Goal: Transaction & Acquisition: Purchase product/service

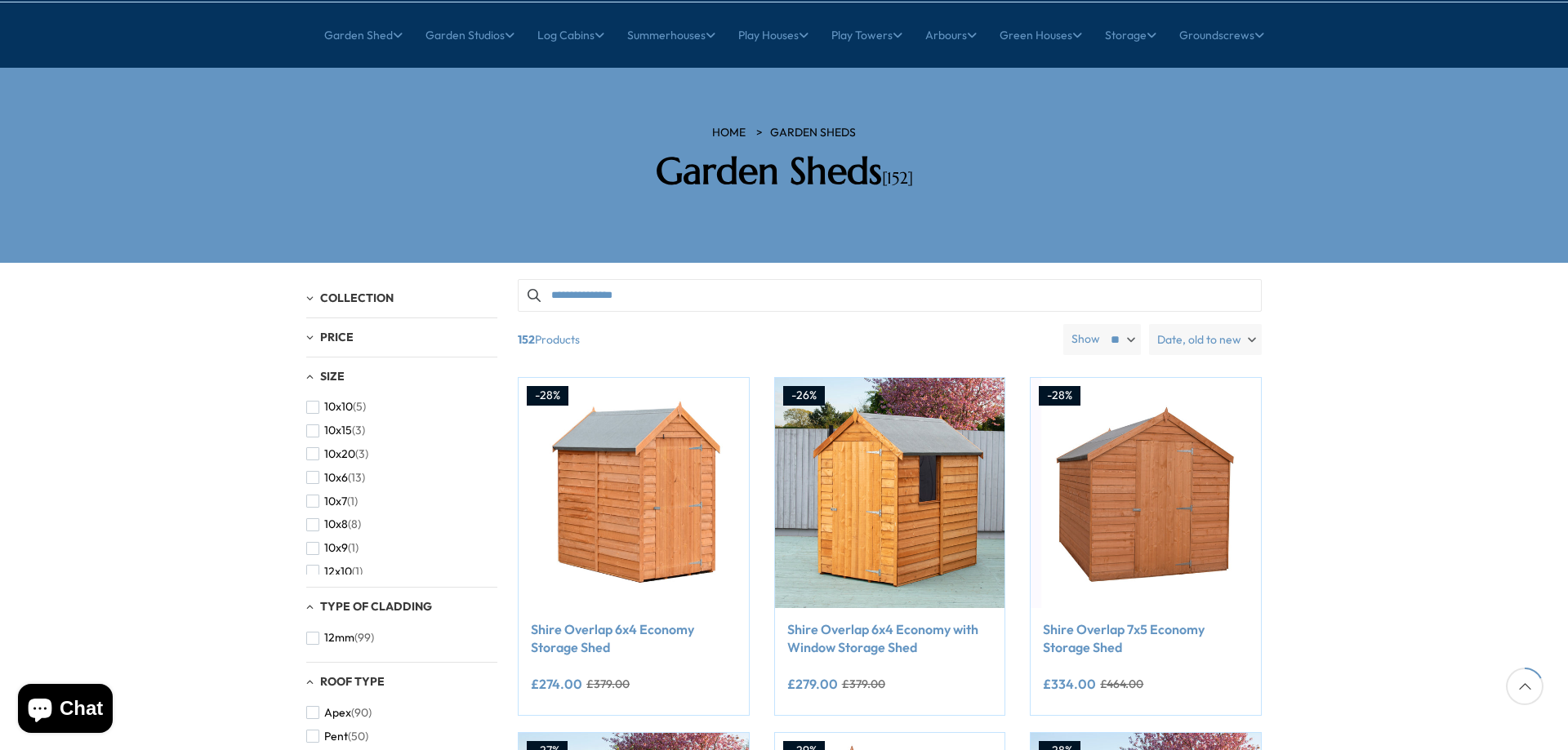
scroll to position [326, 0]
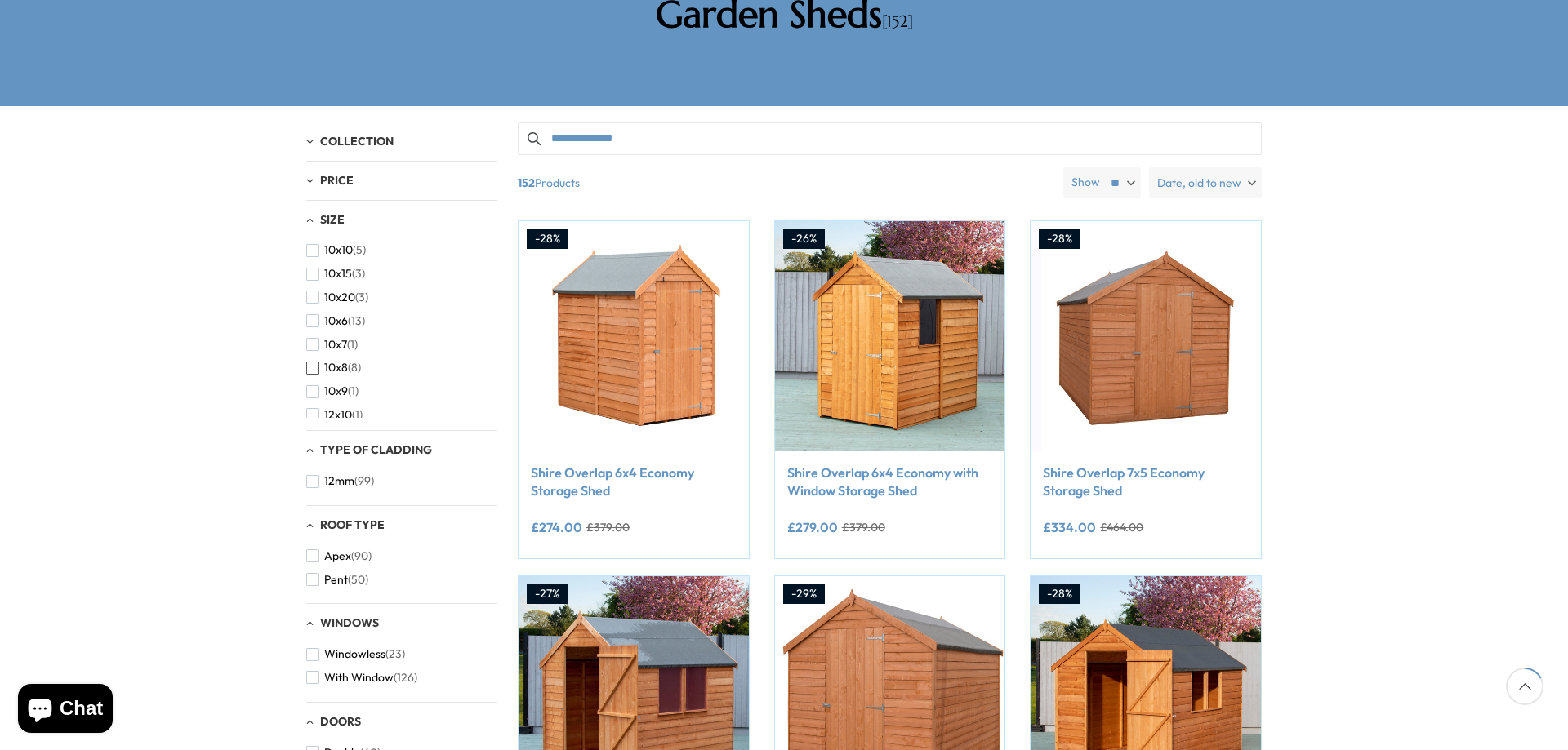
click at [335, 361] on span "10x8" at bounding box center [336, 368] width 23 height 14
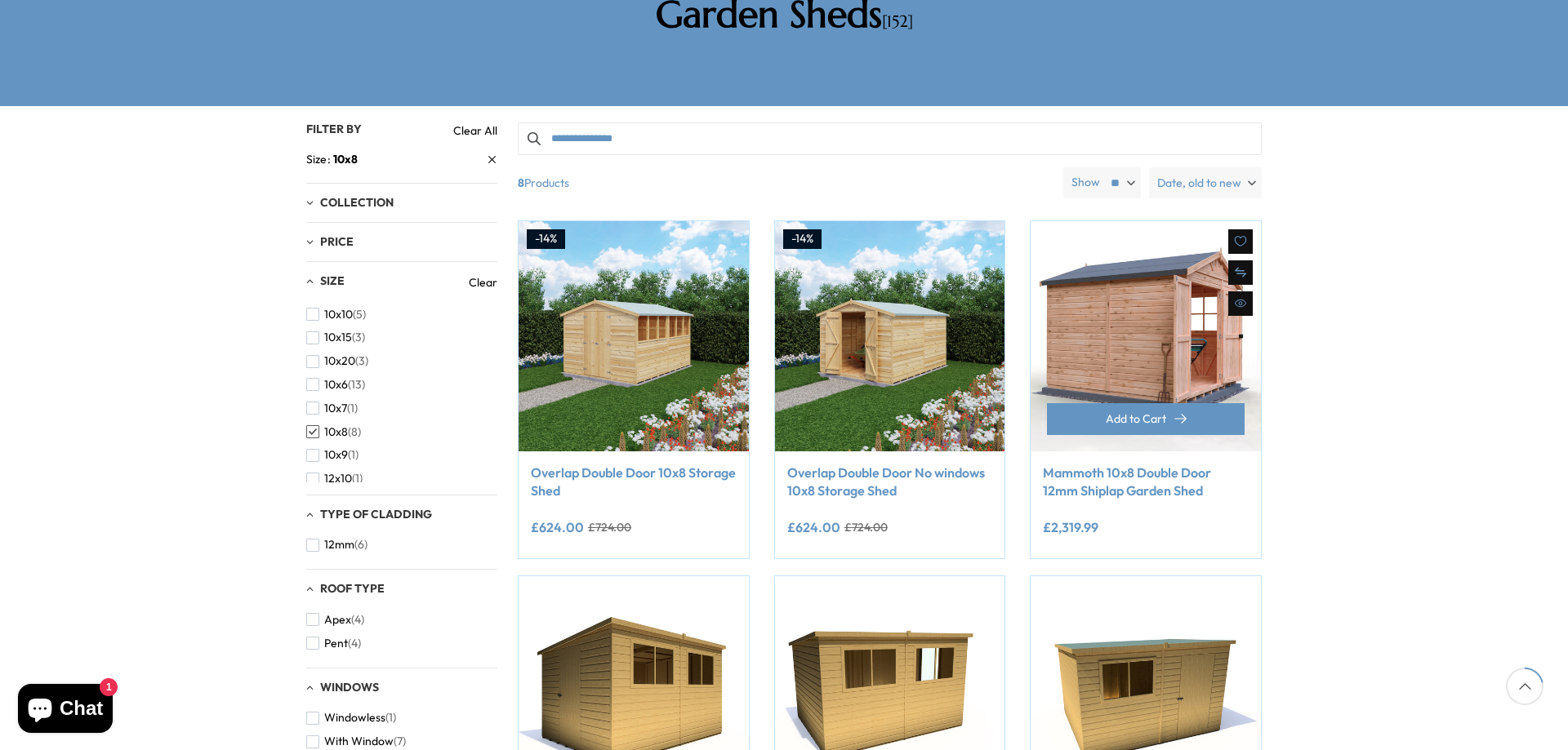
scroll to position [245, 0]
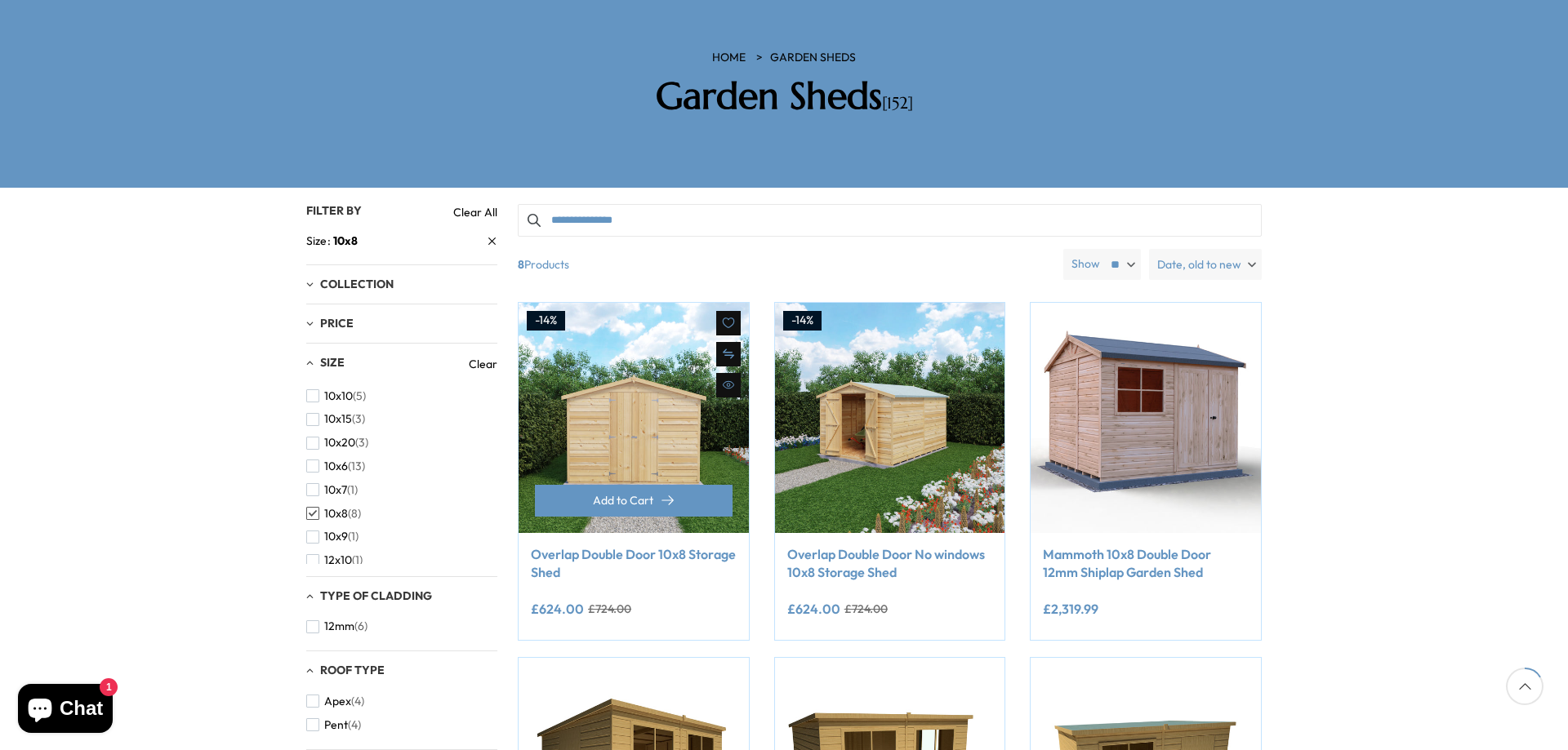
click at [716, 358] on img at bounding box center [634, 418] width 231 height 231
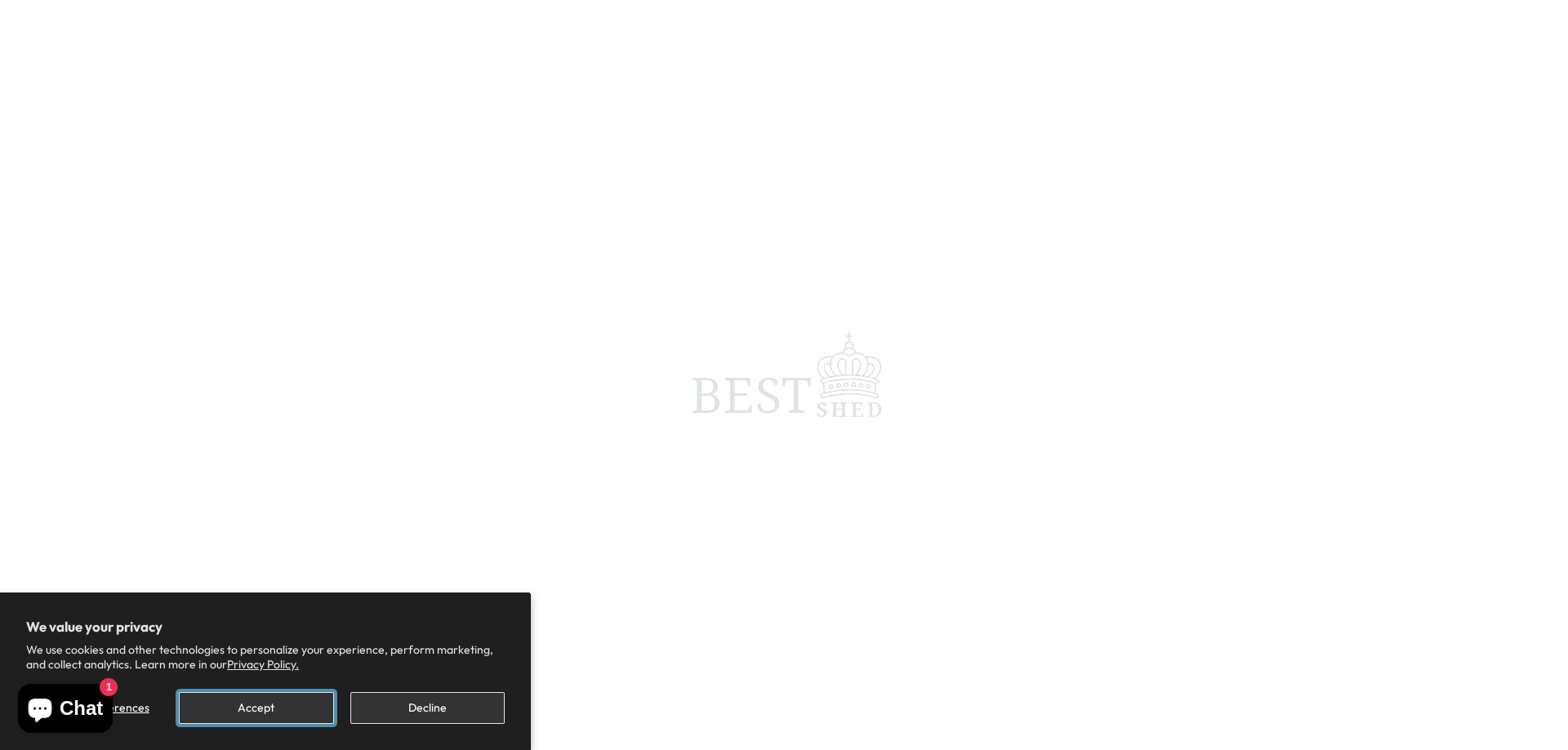
click at [249, 718] on button "Accept" at bounding box center [256, 709] width 155 height 32
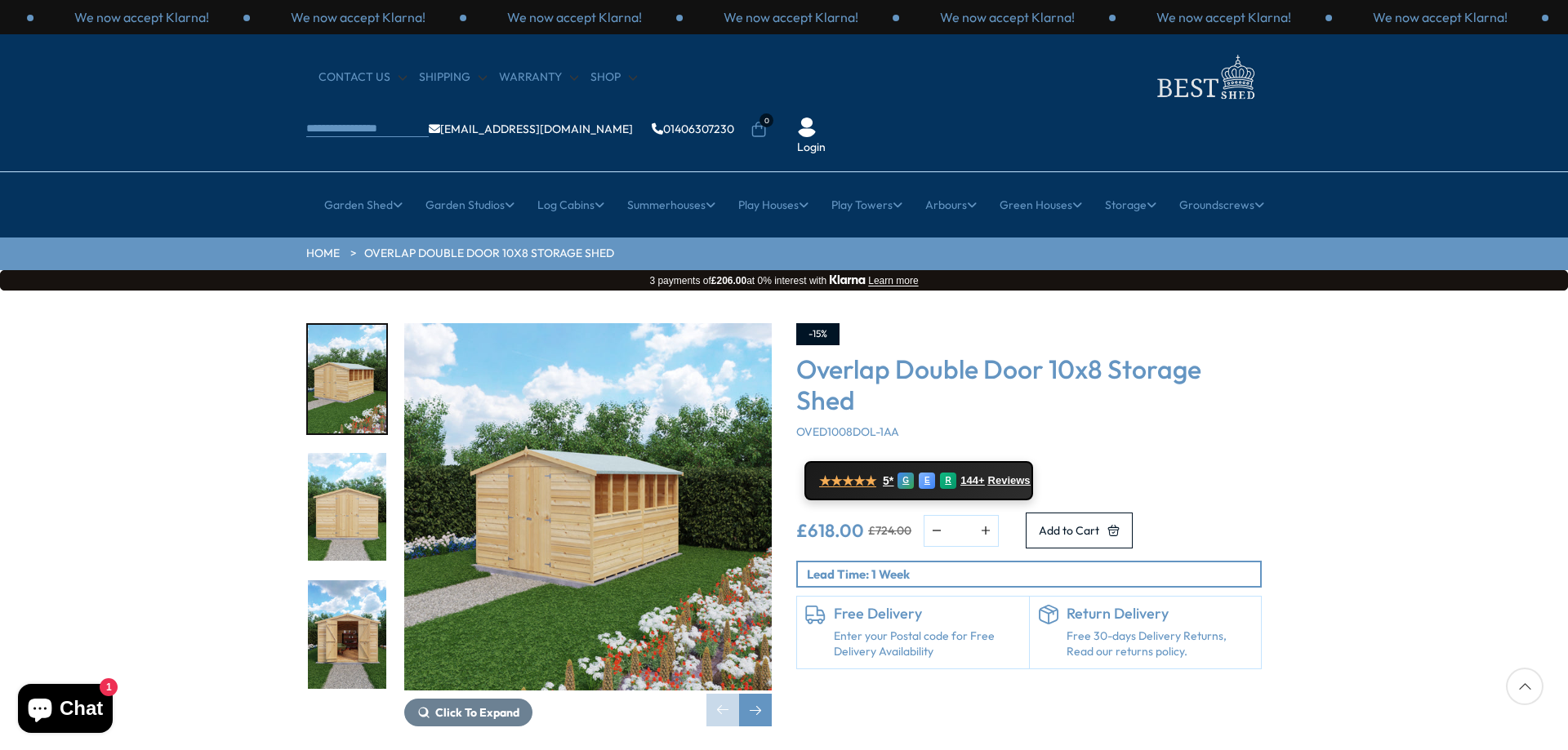
click at [364, 453] on img "2 / 21" at bounding box center [347, 507] width 79 height 109
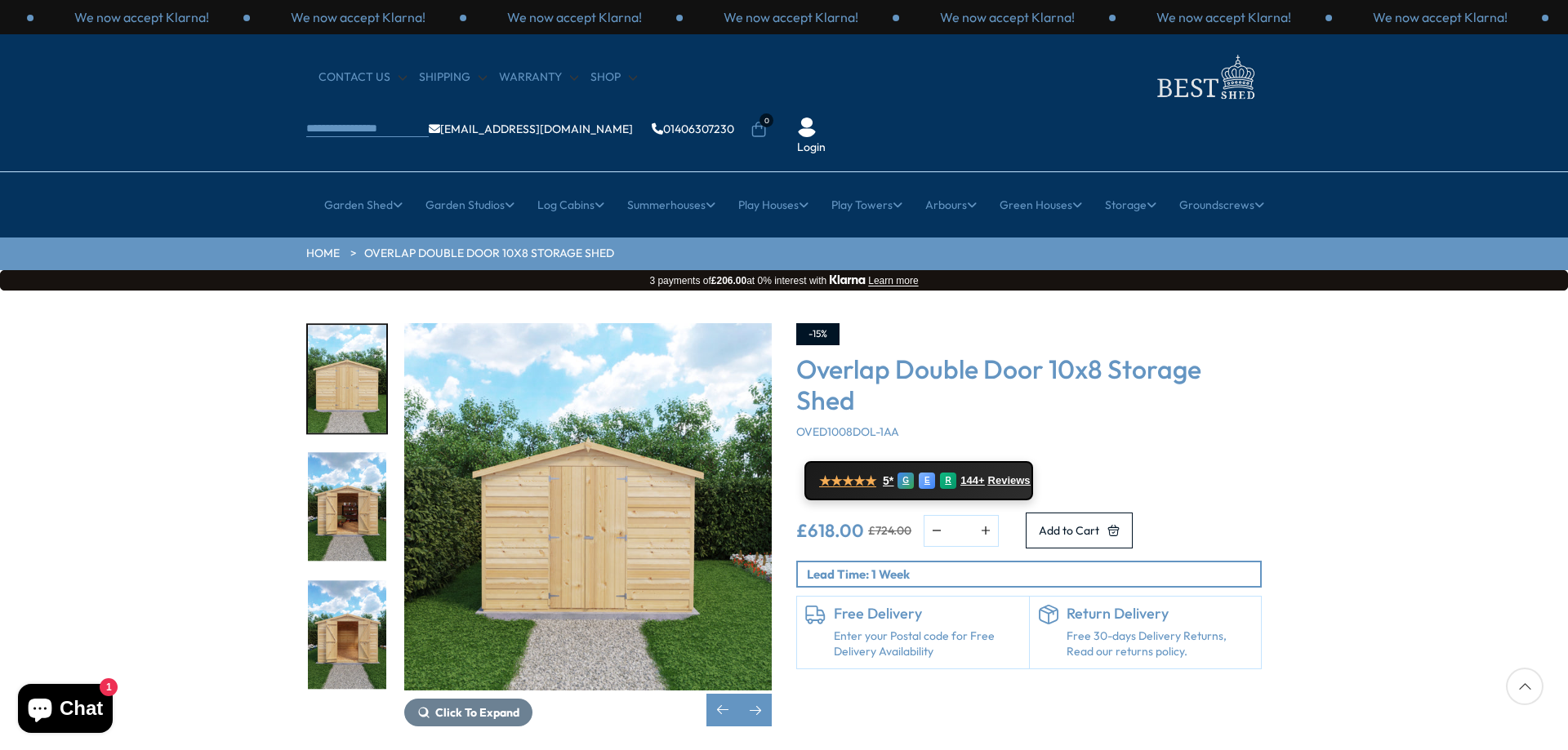
click at [364, 580] on img "4 / 21" at bounding box center [347, 635] width 79 height 109
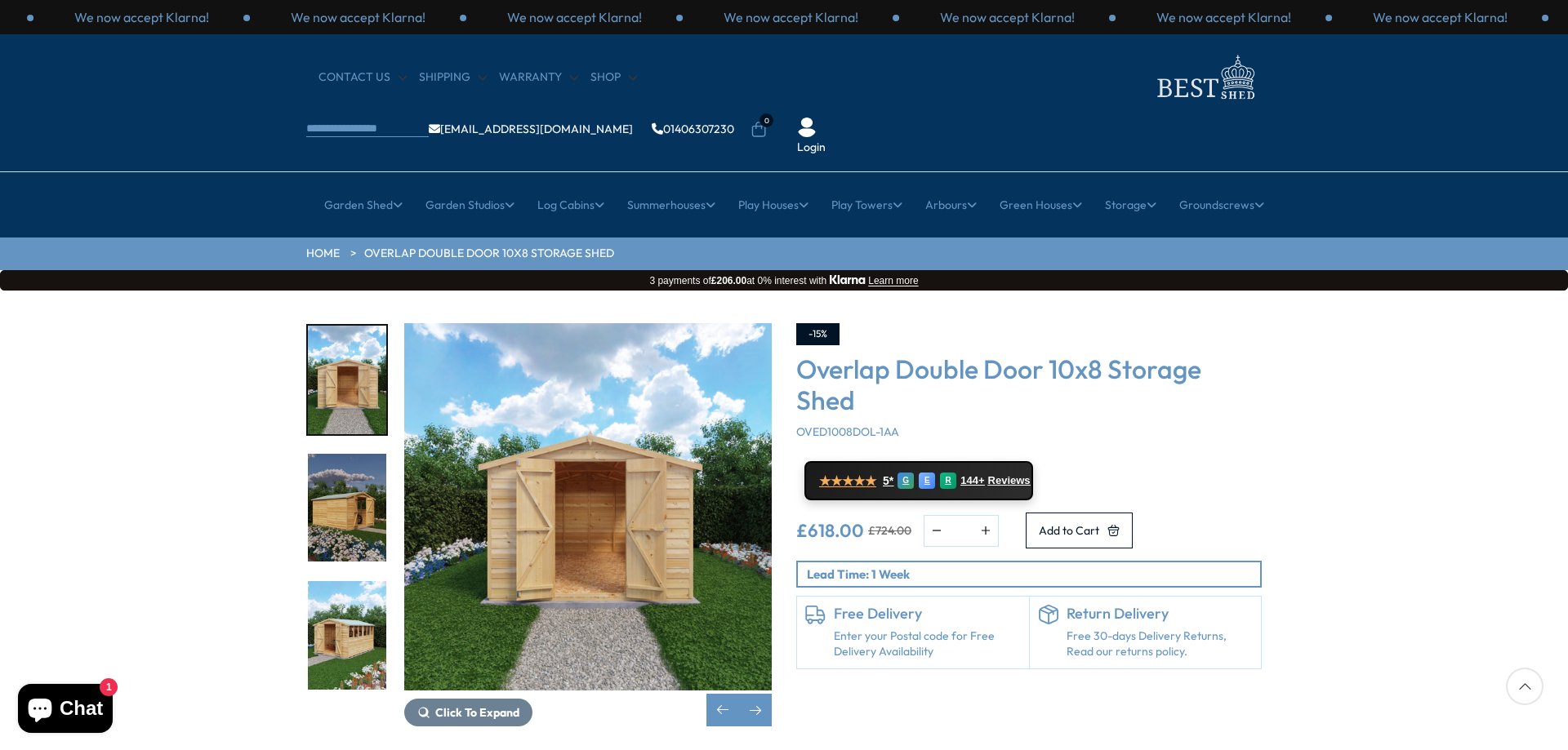
click at [363, 581] on img "6 / 21" at bounding box center [347, 636] width 79 height 109
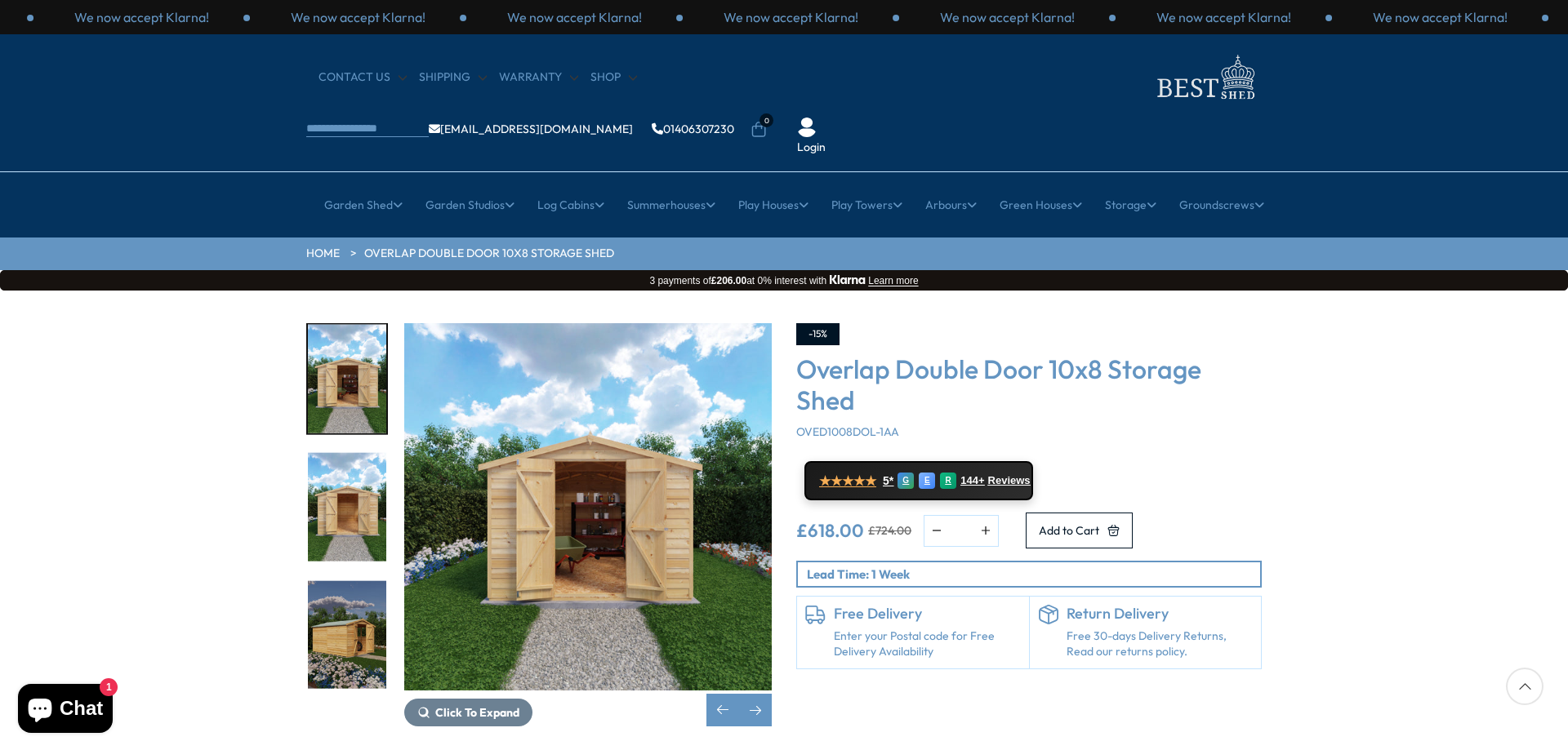
click at [370, 607] on img "5 / 21" at bounding box center [347, 635] width 79 height 109
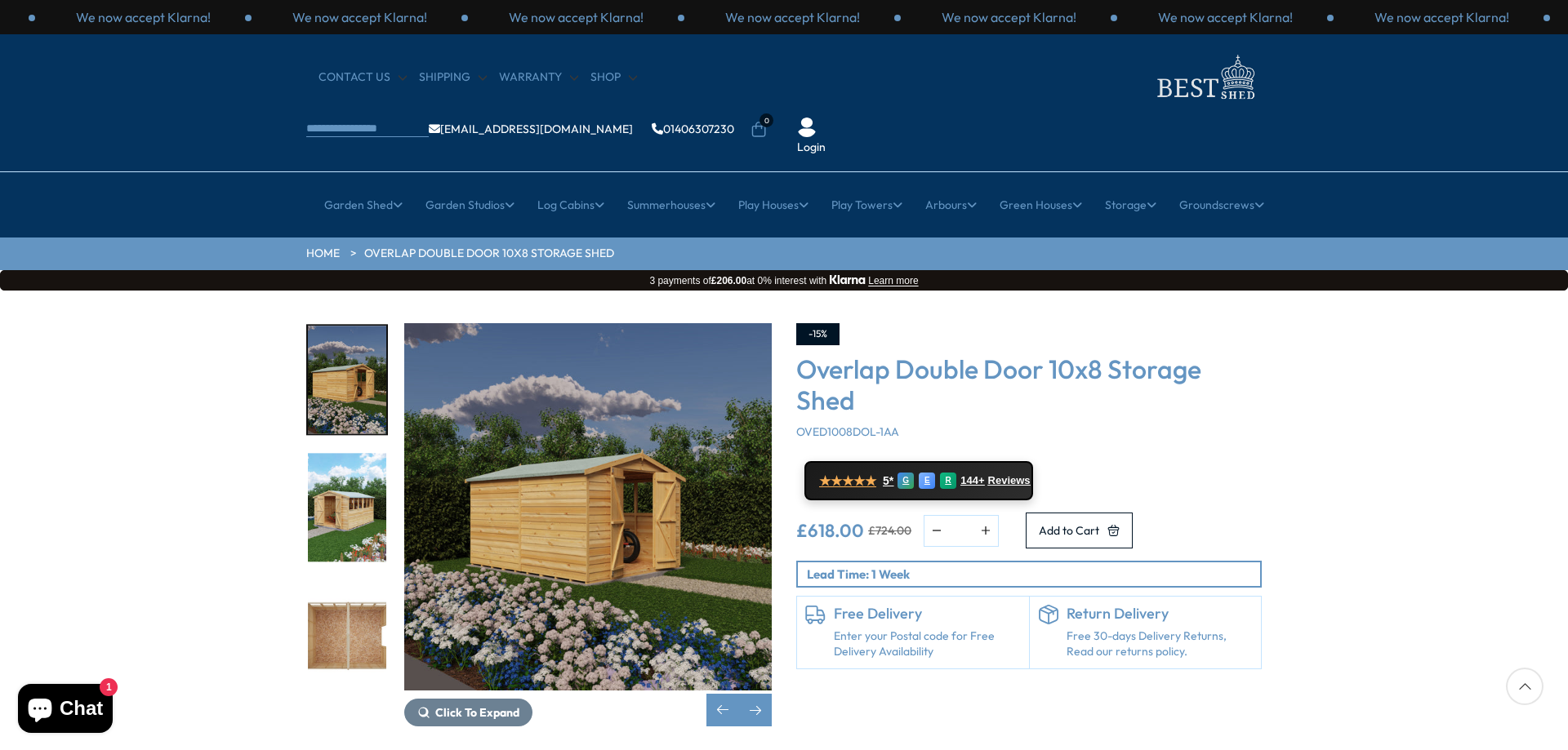
click at [352, 494] on img "6 / 21" at bounding box center [347, 508] width 79 height 109
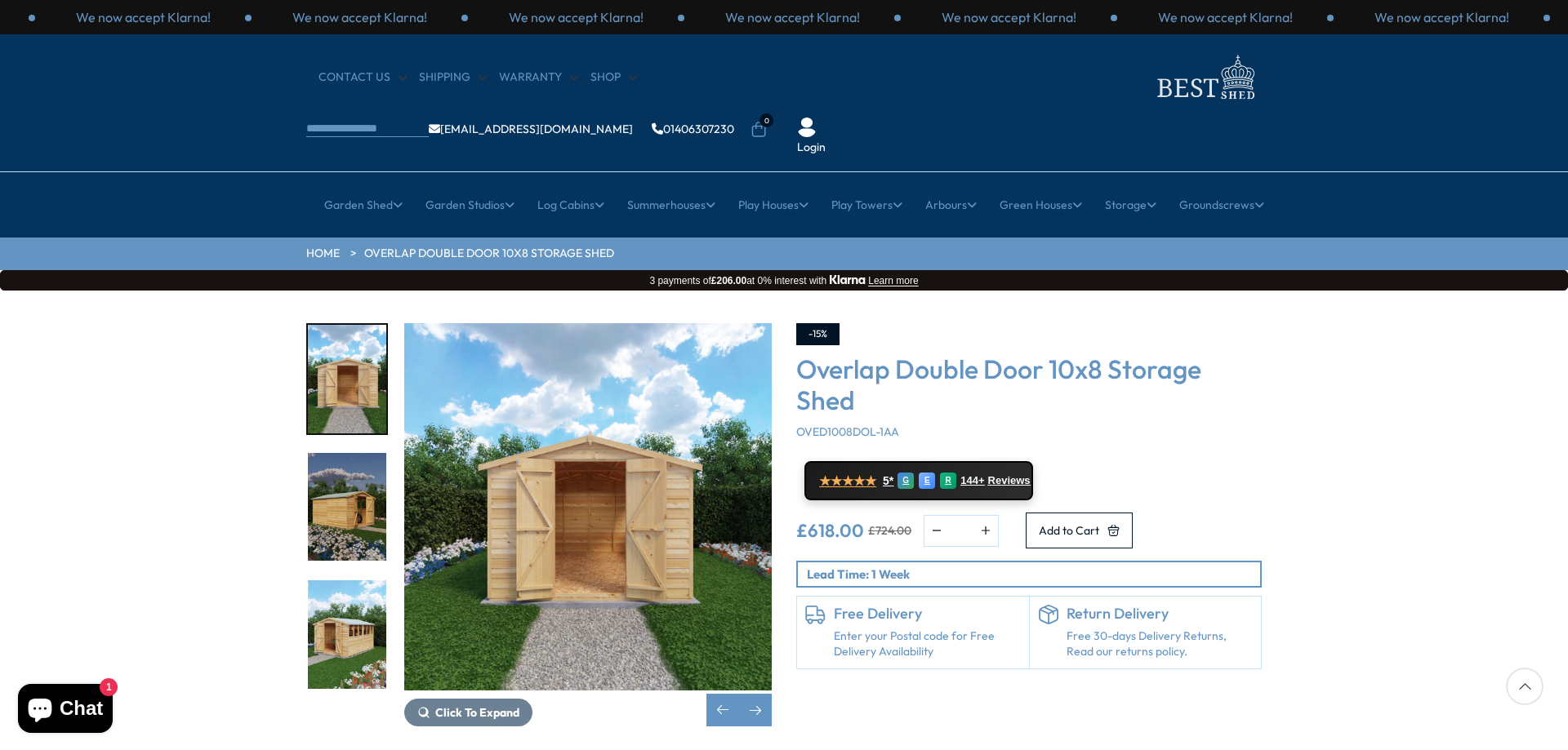
click at [339, 453] on img "5 / 21" at bounding box center [347, 507] width 79 height 109
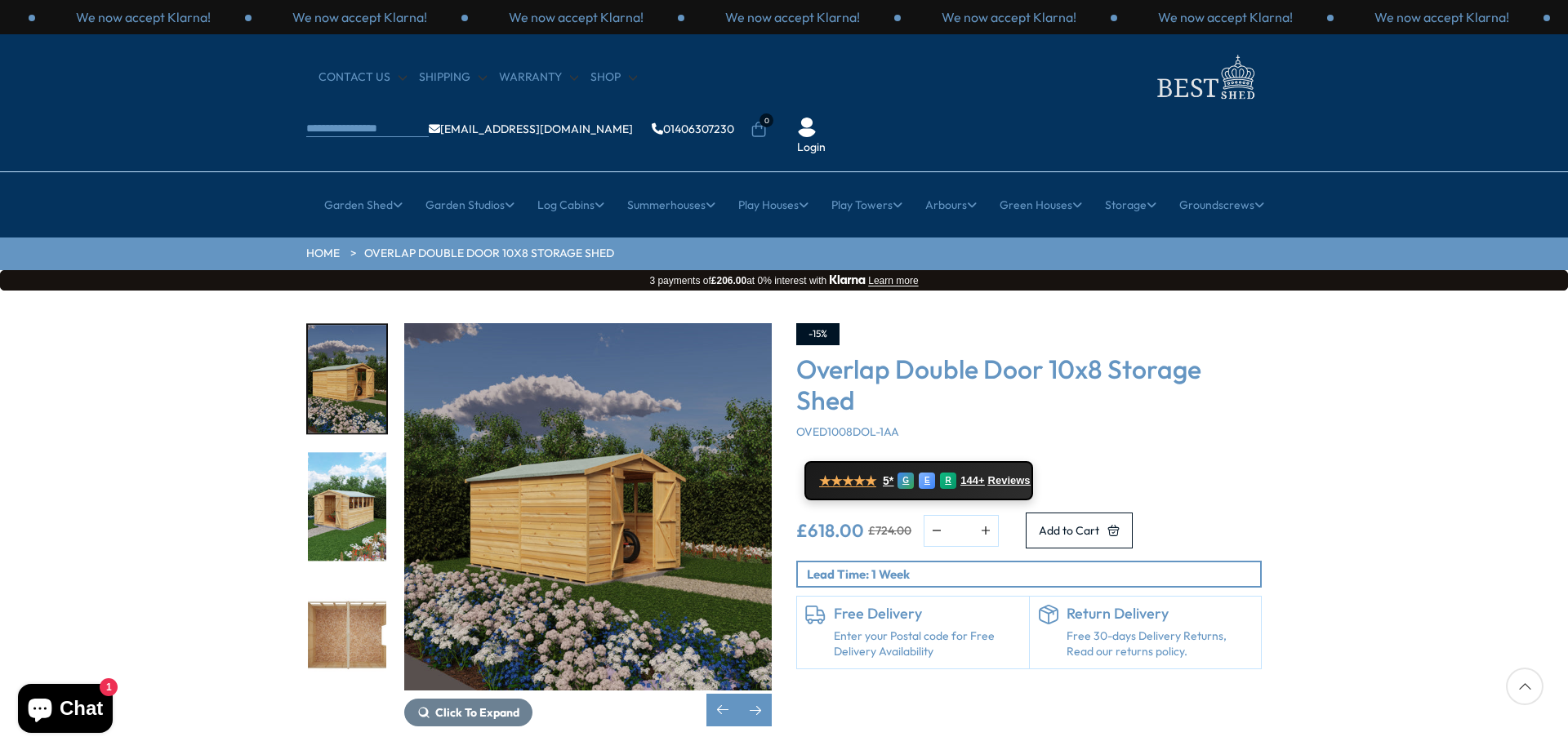
click at [342, 368] on img "5 / 21" at bounding box center [347, 380] width 79 height 109
click at [342, 326] on img "5 / 21" at bounding box center [347, 380] width 79 height 109
click at [342, 453] on img "6 / 21" at bounding box center [347, 507] width 79 height 109
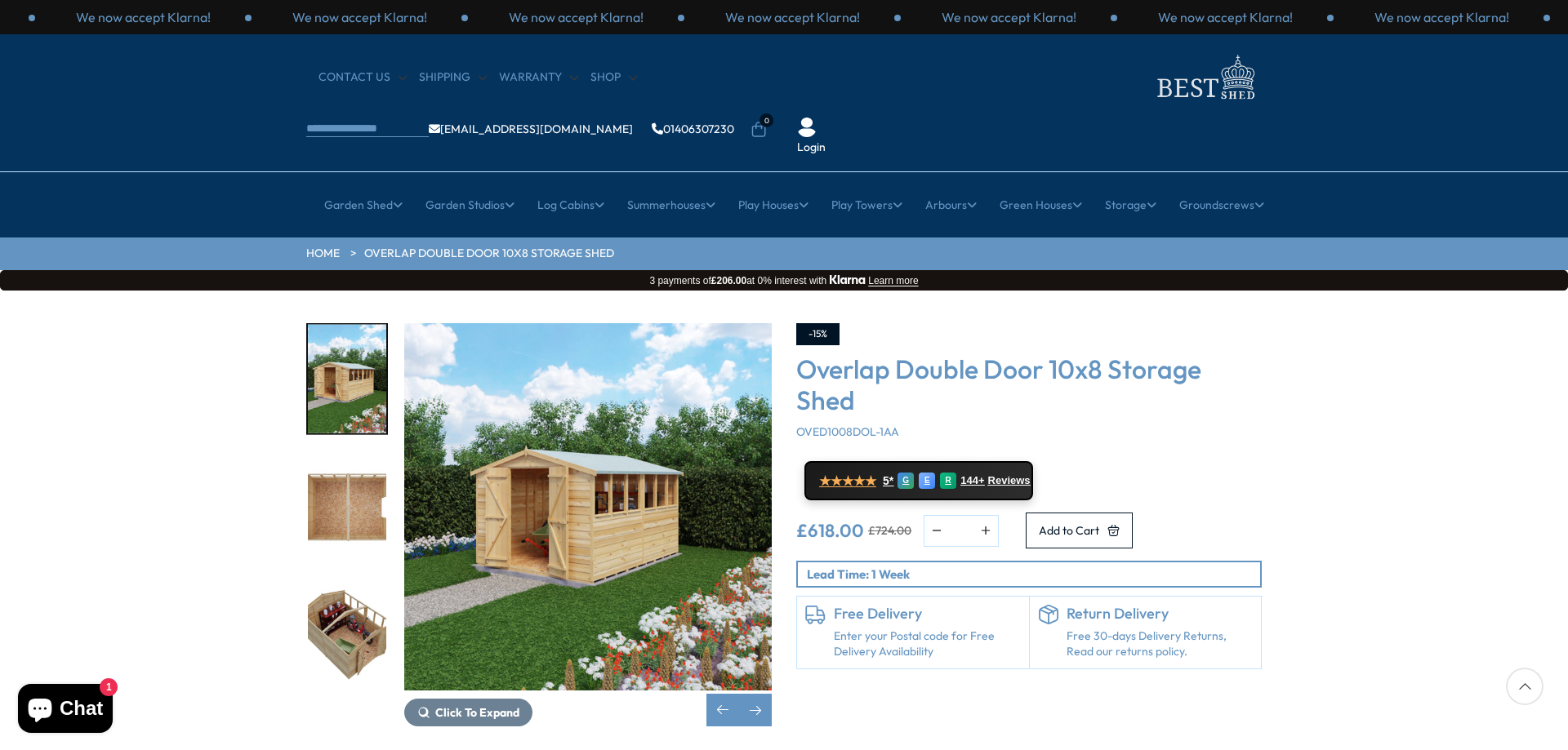
click at [348, 476] on img "7 / 21" at bounding box center [347, 507] width 79 height 109
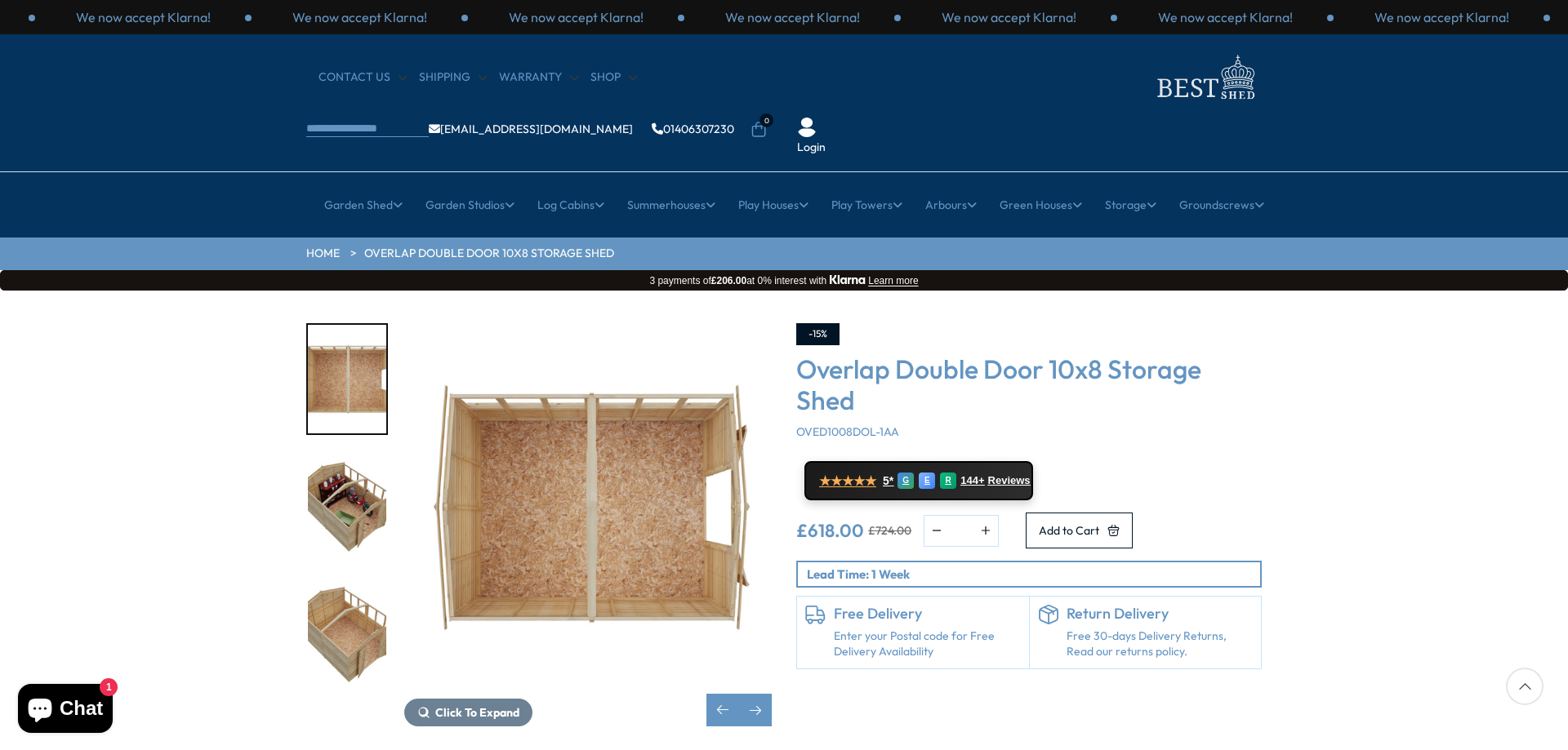
click at [354, 457] on img "8 / 21" at bounding box center [347, 507] width 79 height 109
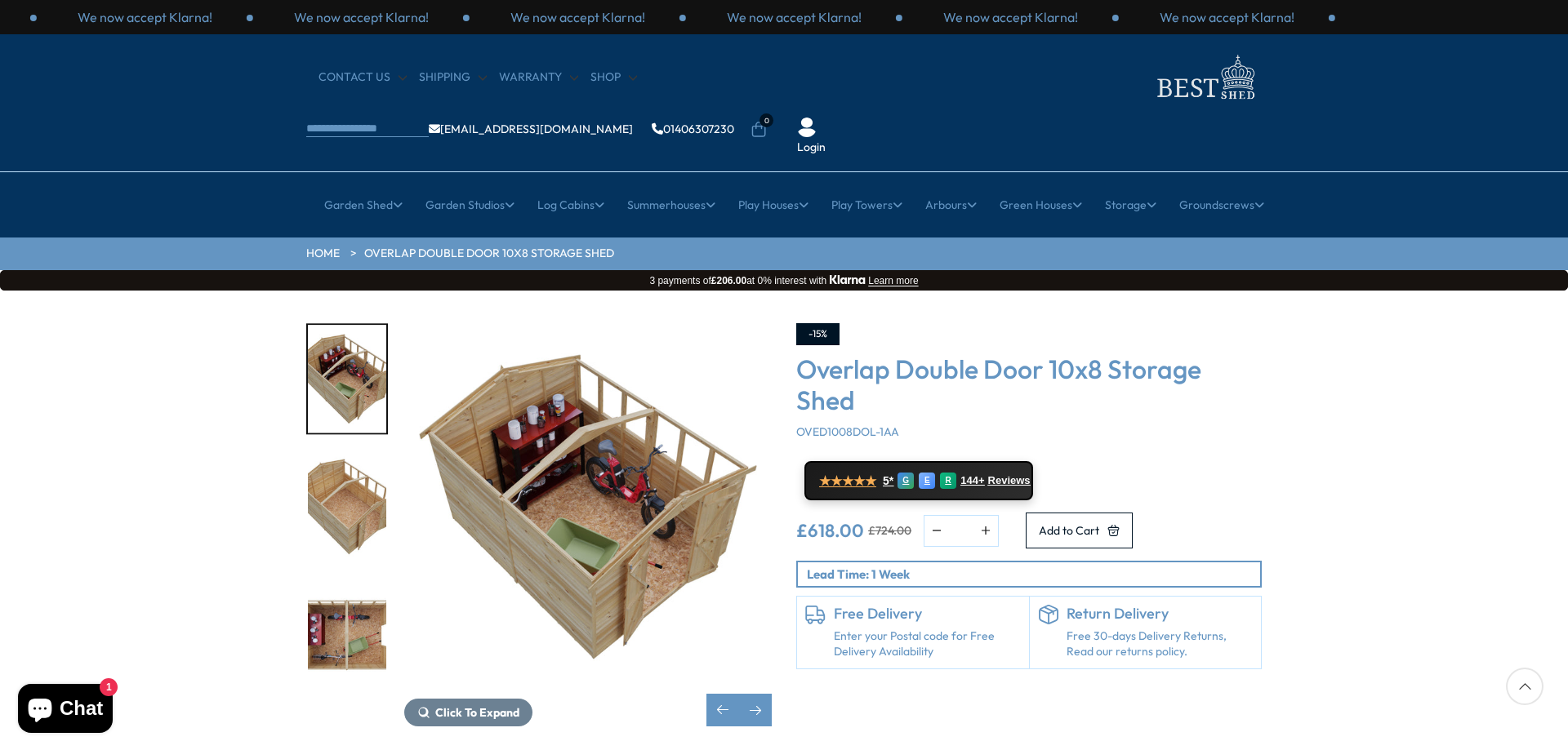
click at [365, 585] on img "10 / 21" at bounding box center [347, 635] width 79 height 109
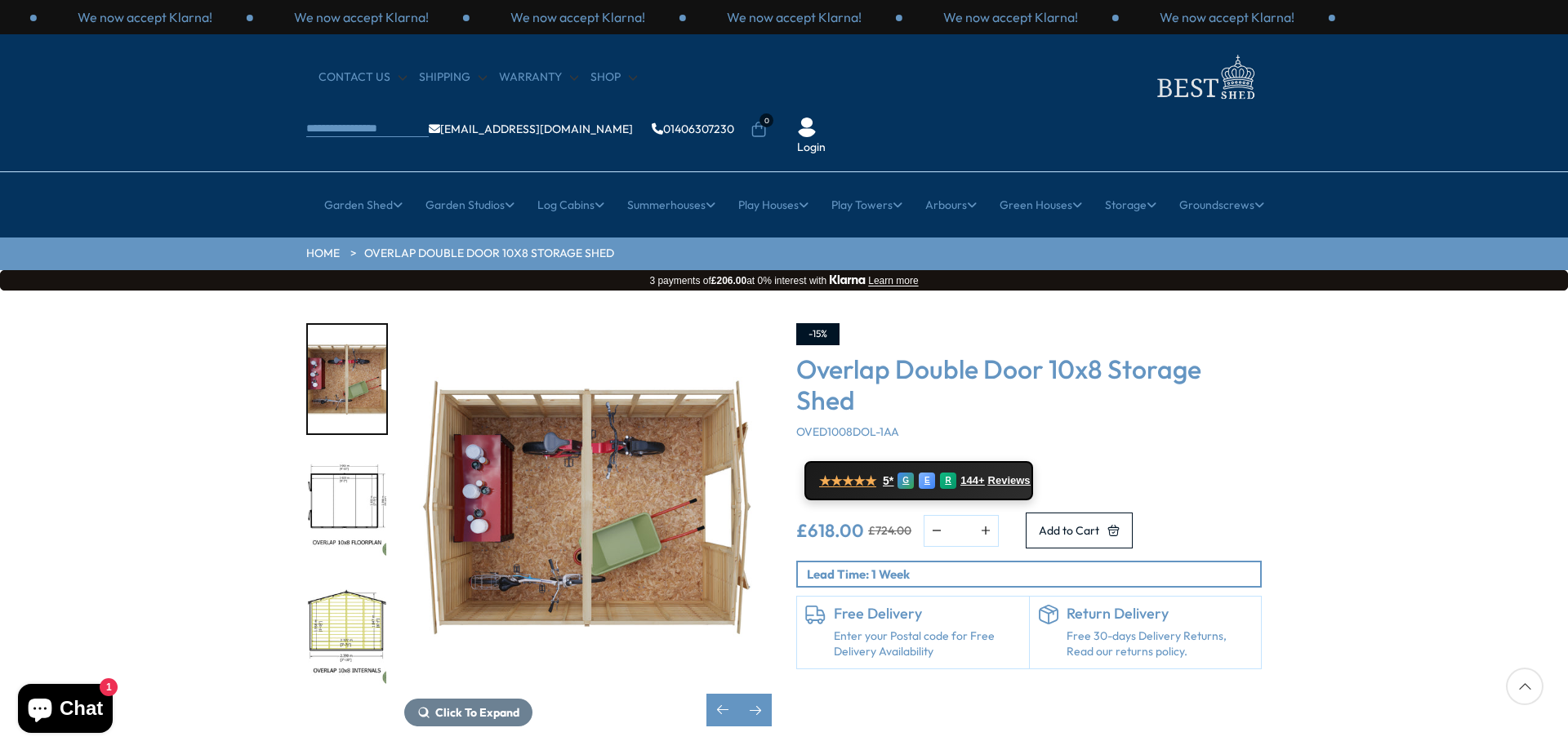
click at [1003, 566] on p "Lead Time: 1 Week" at bounding box center [1033, 575] width 453 height 17
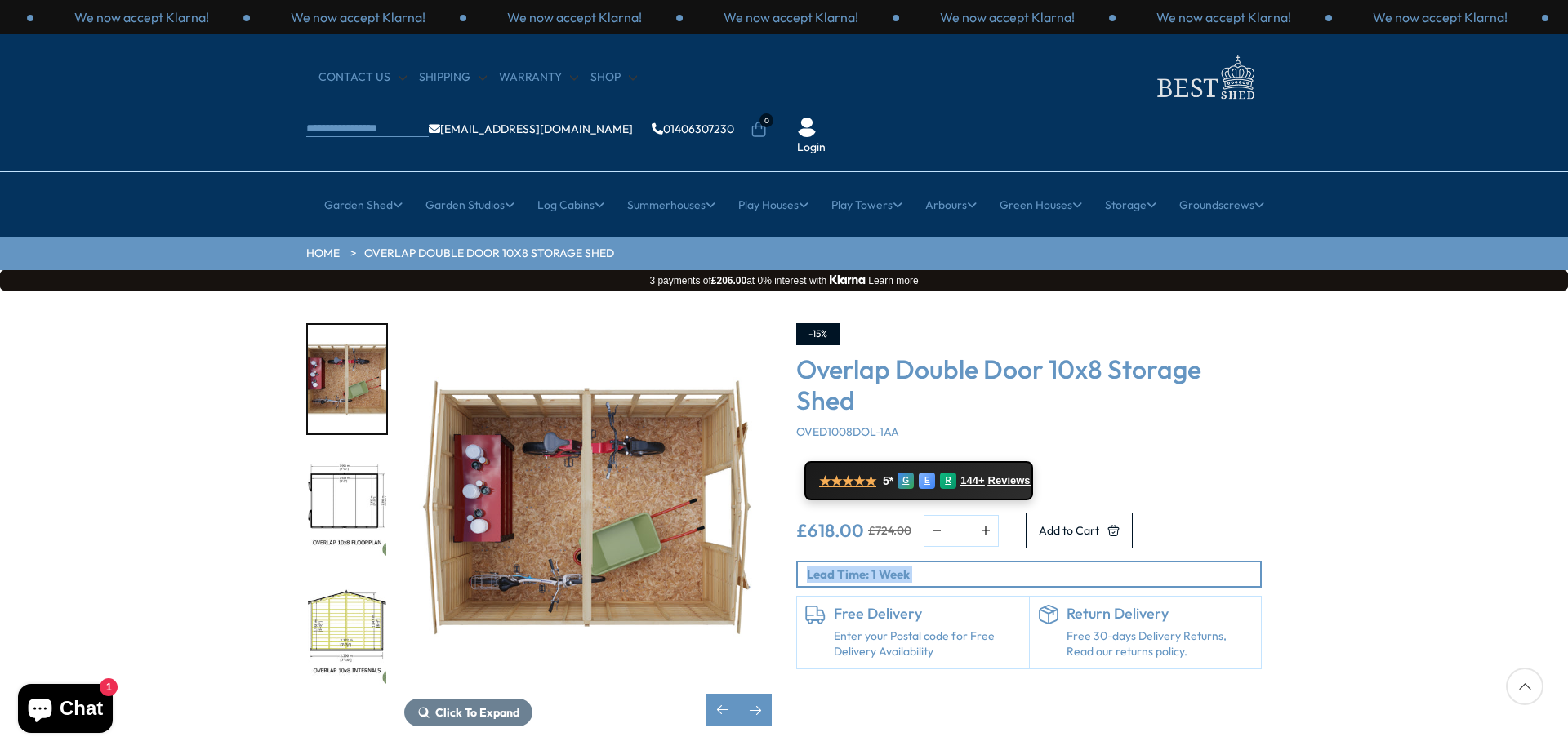
click at [1003, 566] on p "Lead Time: 1 Week" at bounding box center [1033, 575] width 453 height 17
